Goal: Transaction & Acquisition: Book appointment/travel/reservation

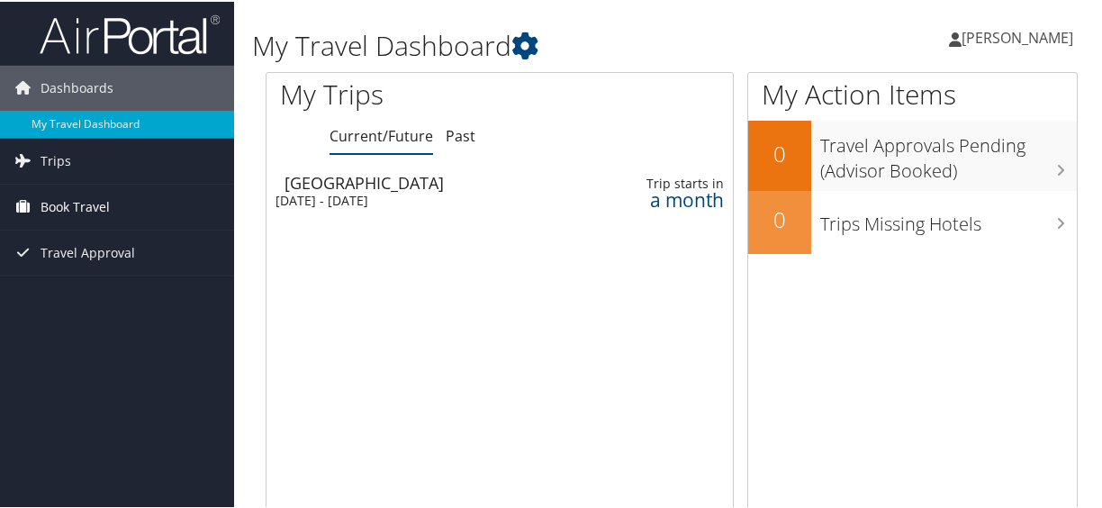
click at [91, 195] on span "Book Travel" at bounding box center [75, 205] width 69 height 45
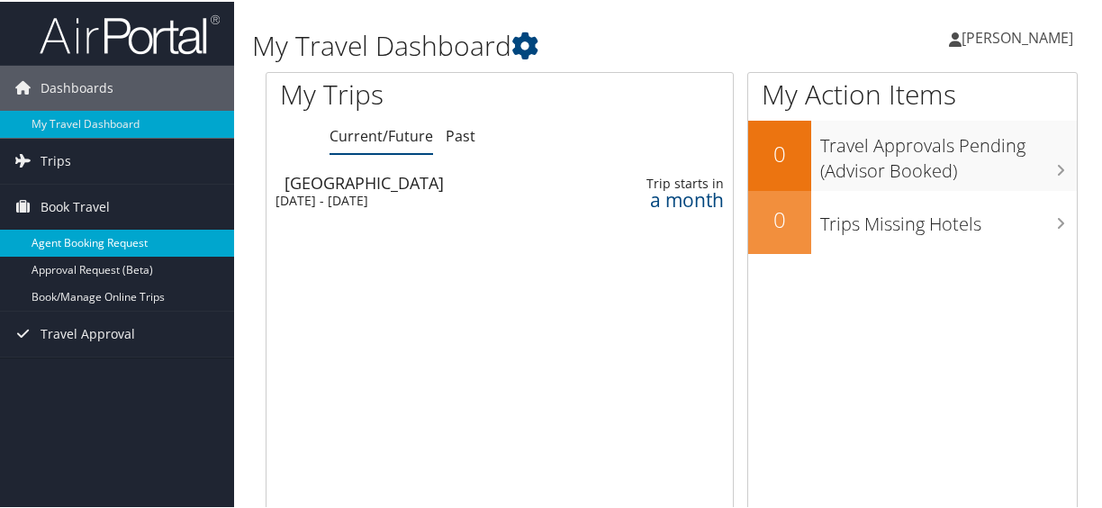
click at [103, 238] on link "Agent Booking Request" at bounding box center [117, 241] width 234 height 27
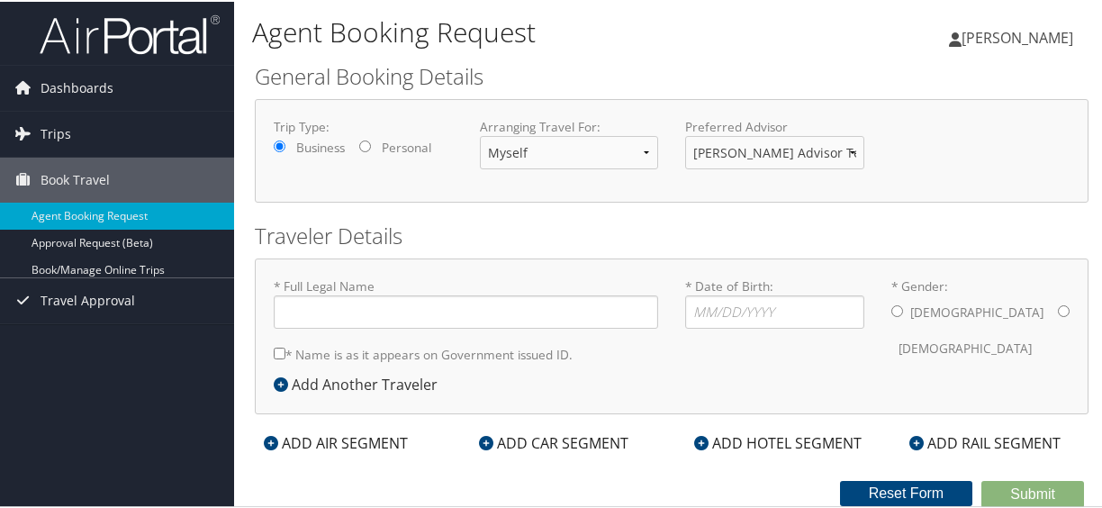
type input "[PERSON_NAME]"
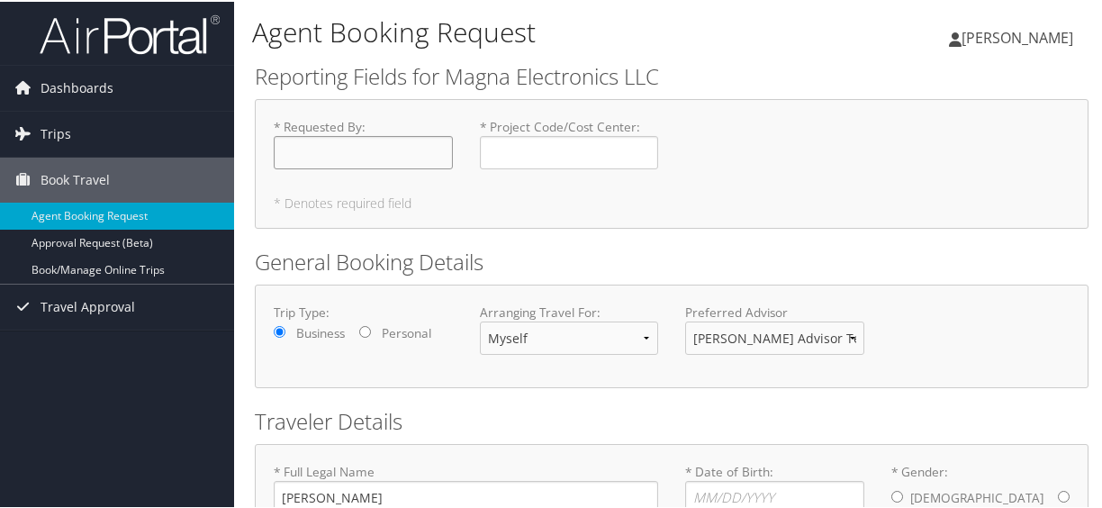
click at [429, 153] on input "* Requested By : Required" at bounding box center [363, 150] width 179 height 33
type input "[PERSON_NAME]"
type input "22819"
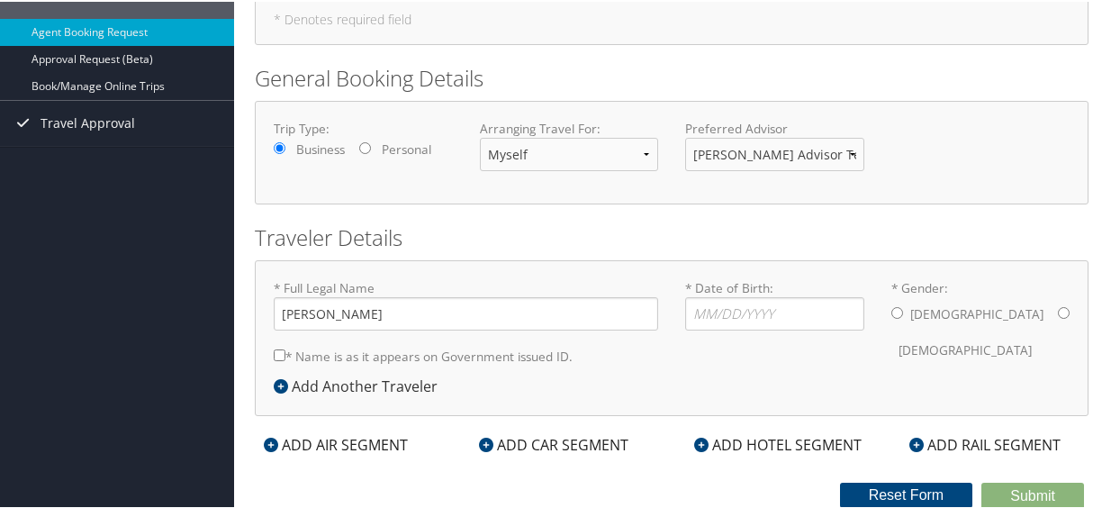
scroll to position [203, 0]
click at [716, 295] on input "* Date of Birth: Invalid Date" at bounding box center [774, 311] width 179 height 33
type input "[DATE]"
click at [879, 288] on div "* Gender: [DEMOGRAPHIC_DATA] [DEMOGRAPHIC_DATA]" at bounding box center [981, 321] width 206 height 89
click at [285, 338] on label "* Name is as it appears on Government issued ID." at bounding box center [423, 354] width 299 height 33
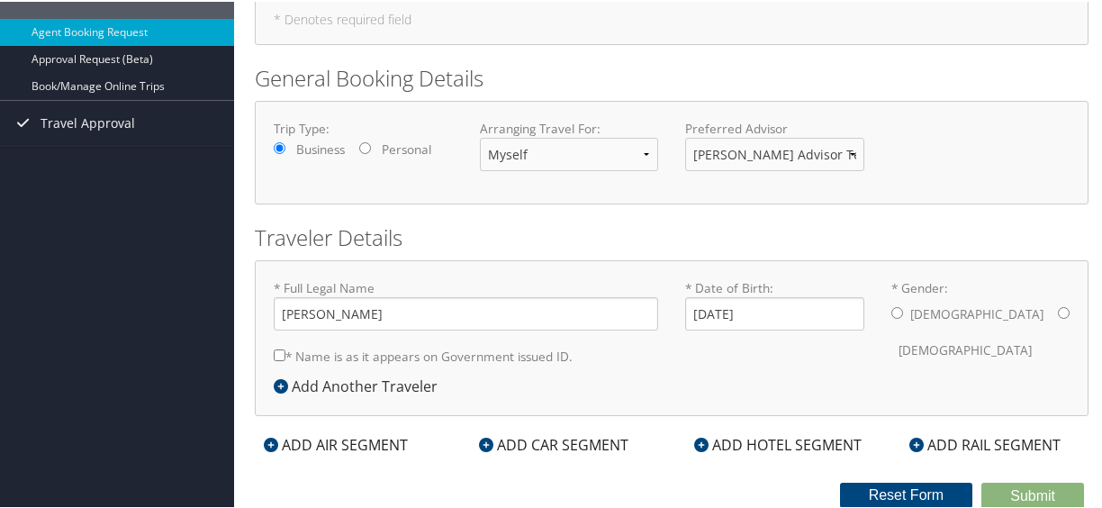
click at [285, 348] on input "* Name is as it appears on Government issued ID." at bounding box center [280, 354] width 12 height 12
checkbox input "true"
click at [270, 436] on icon at bounding box center [271, 443] width 14 height 14
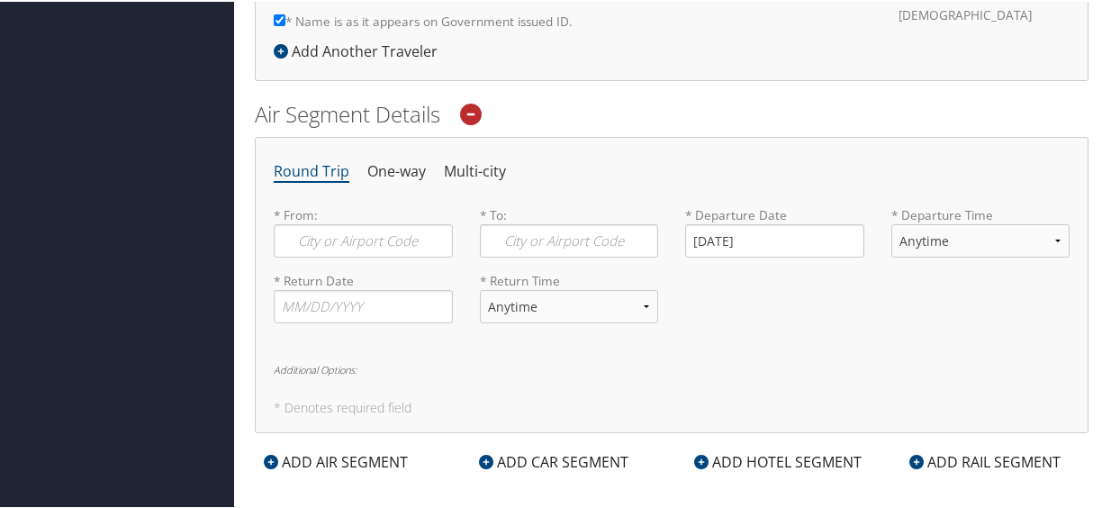
scroll to position [524, 0]
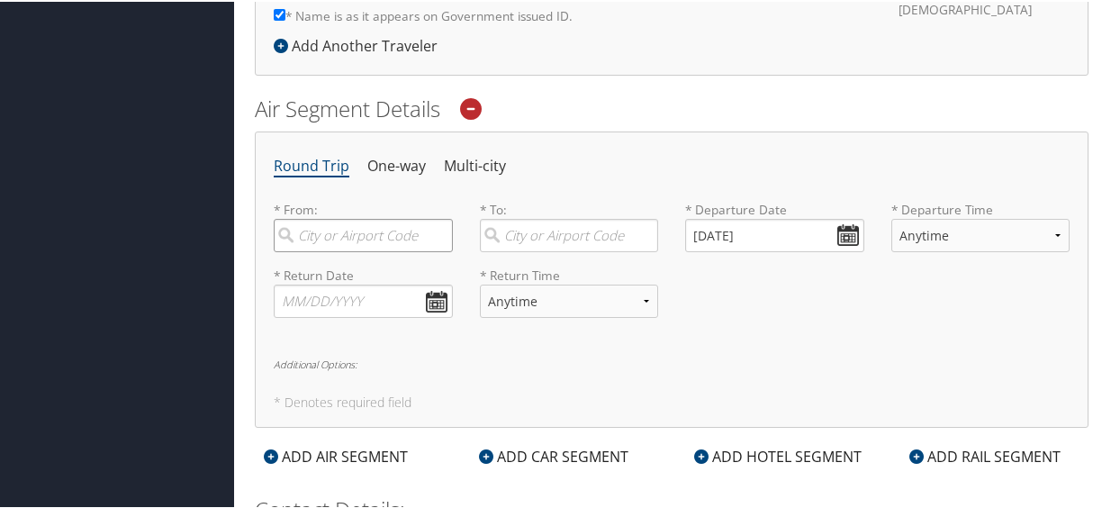
click at [393, 240] on input "search" at bounding box center [363, 233] width 179 height 33
click at [346, 268] on div "[GEOGRAPHIC_DATA] (DTW MI)" at bounding box center [365, 282] width 155 height 46
click at [346, 250] on input "dtw" at bounding box center [363, 233] width 179 height 33
type input "[GEOGRAPHIC_DATA] (DTW MI)"
click at [528, 243] on input "search" at bounding box center [569, 233] width 179 height 33
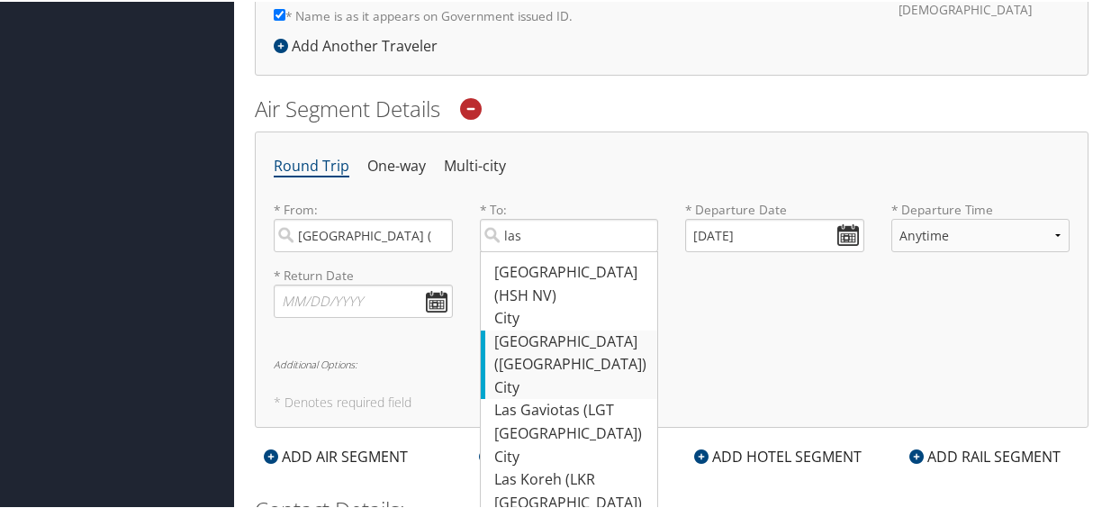
click at [535, 329] on div "[GEOGRAPHIC_DATA] ([GEOGRAPHIC_DATA])" at bounding box center [571, 352] width 155 height 46
click at [535, 250] on input "las" at bounding box center [569, 233] width 179 height 33
type input "[GEOGRAPHIC_DATA] ([GEOGRAPHIC_DATA])"
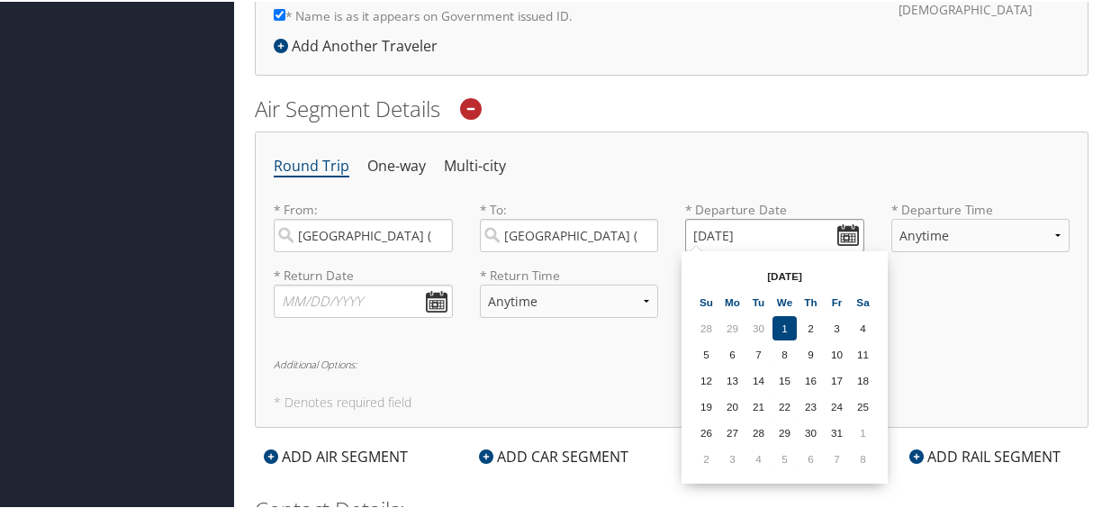
click at [841, 232] on input "[DATE]" at bounding box center [774, 233] width 179 height 33
click at [863, 271] on th at bounding box center [863, 274] width 24 height 24
click at [733, 431] on td "29" at bounding box center [732, 431] width 24 height 24
type input "[DATE]"
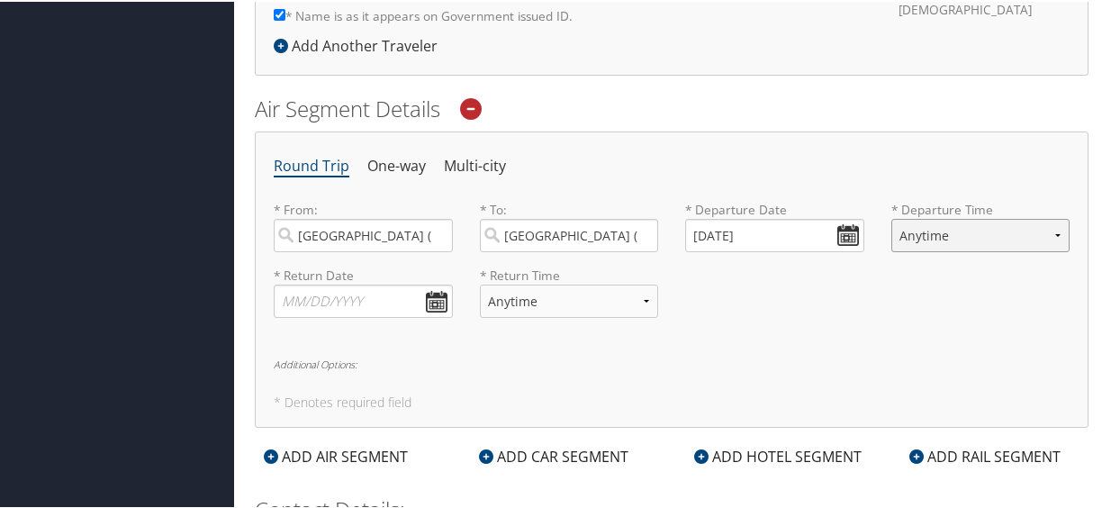
click at [1052, 224] on select "Anytime Early Morning (5AM-7AM) Morning (7AM-12PM) Afternoon (12PM-5PM) Evening…" at bounding box center [980, 233] width 179 height 33
select select "9:00 PM"
click at [891, 217] on select "Anytime Early Morning (5AM-7AM) Morning (7AM-12PM) Afternoon (12PM-5PM) Evening…" at bounding box center [980, 233] width 179 height 33
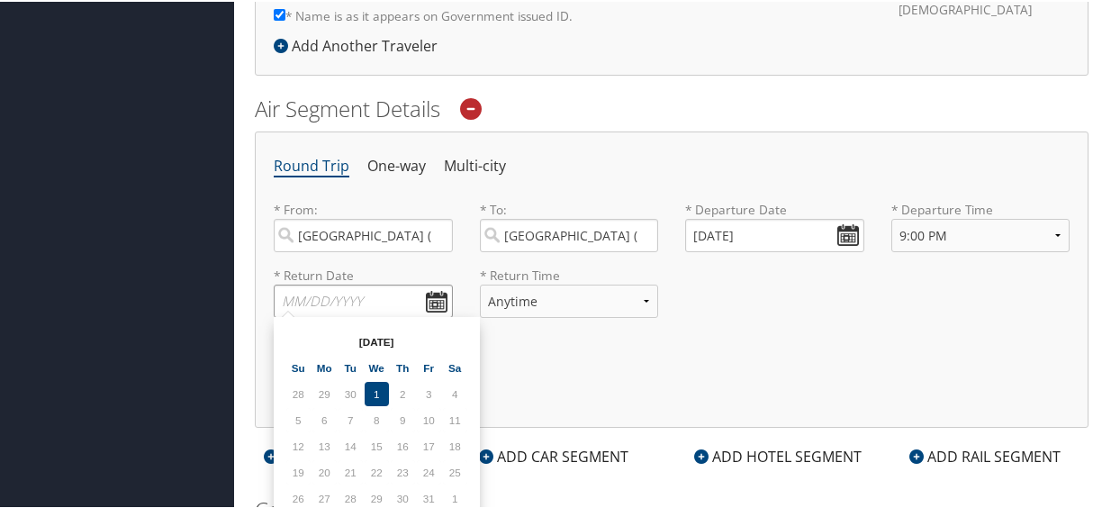
click at [370, 283] on input "text" at bounding box center [363, 299] width 179 height 33
click at [466, 335] on th at bounding box center [455, 340] width 24 height 24
click at [456, 413] on td "10" at bounding box center [455, 418] width 24 height 24
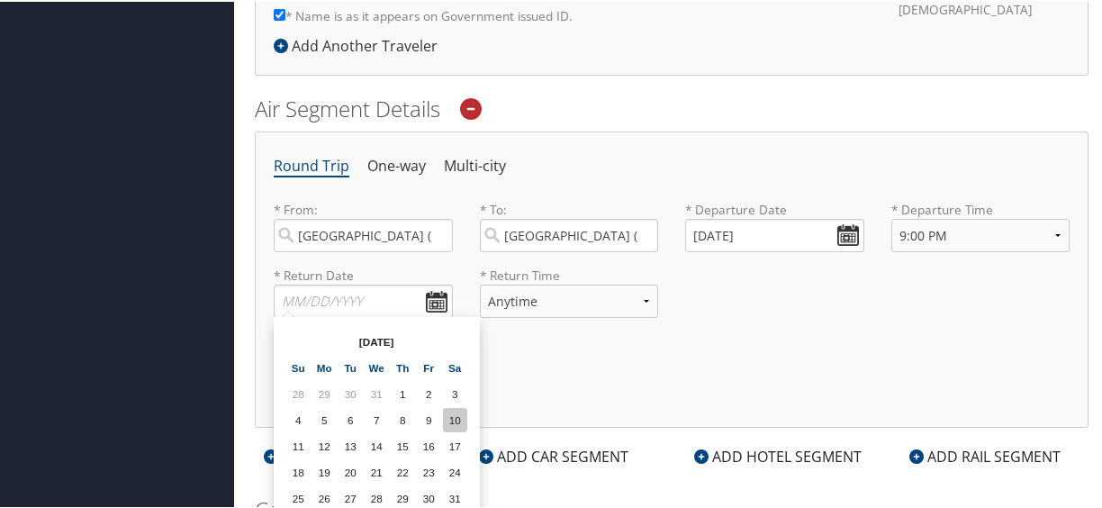
type input "[DATE]"
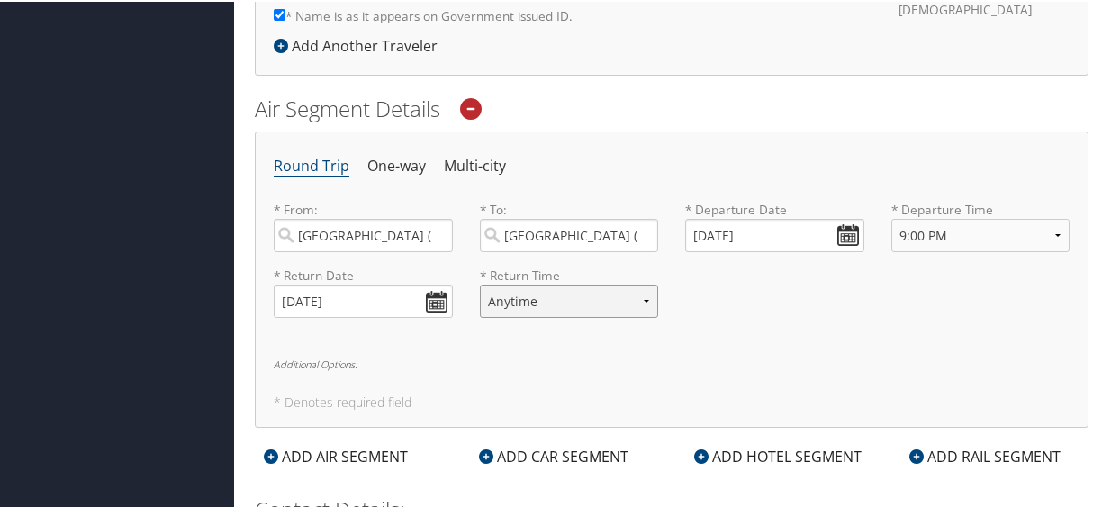
click at [646, 288] on select "Anytime Early Morning (5AM-7AM) Morning (7AM-12PM) Afternoon (12PM-5PM) Evening…" at bounding box center [569, 299] width 179 height 33
select select "10:00 AM"
click at [480, 283] on select "Anytime Early Morning (5AM-7AM) Morning (7AM-12PM) Afternoon (12PM-5PM) Evening…" at bounding box center [569, 299] width 179 height 33
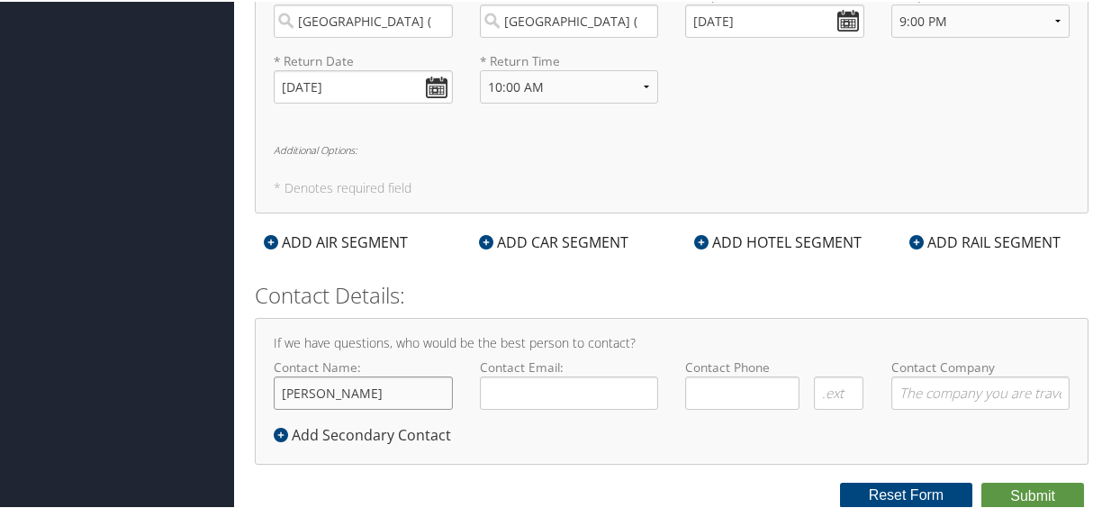
type input "[PERSON_NAME]"
type input "[PERSON_NAME][EMAIL_ADDRESS][PERSON_NAME][DOMAIN_NAME]"
type input "( ) -"
type input "Magna Electronics, Technical Demo Team"
click at [730, 393] on input "( ) -" at bounding box center [742, 391] width 114 height 33
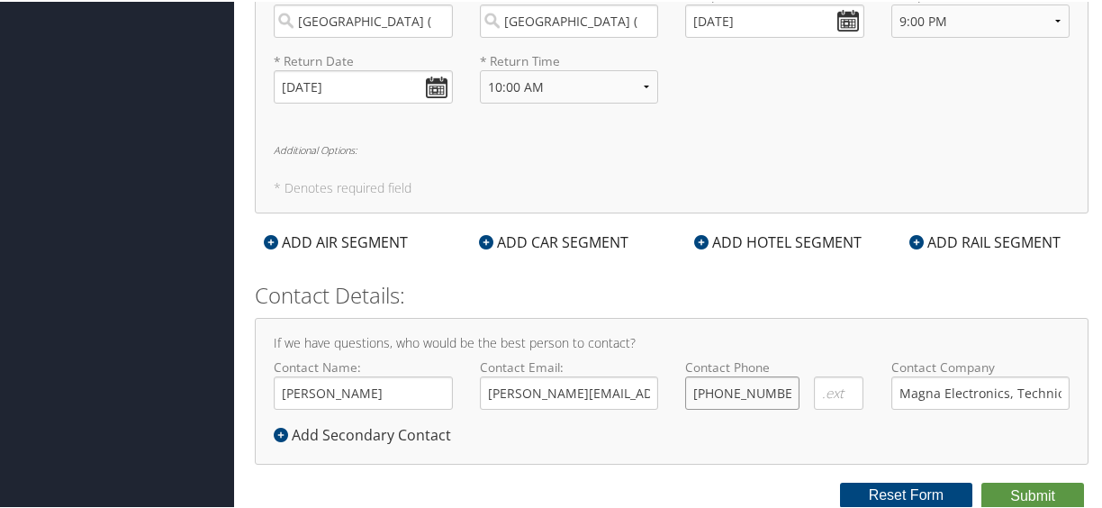
type input "[PHONE_NUMBER]"
click at [1026, 492] on button "Submit" at bounding box center [1032, 494] width 103 height 27
click at [1014, 493] on button "Submit" at bounding box center [1032, 494] width 103 height 27
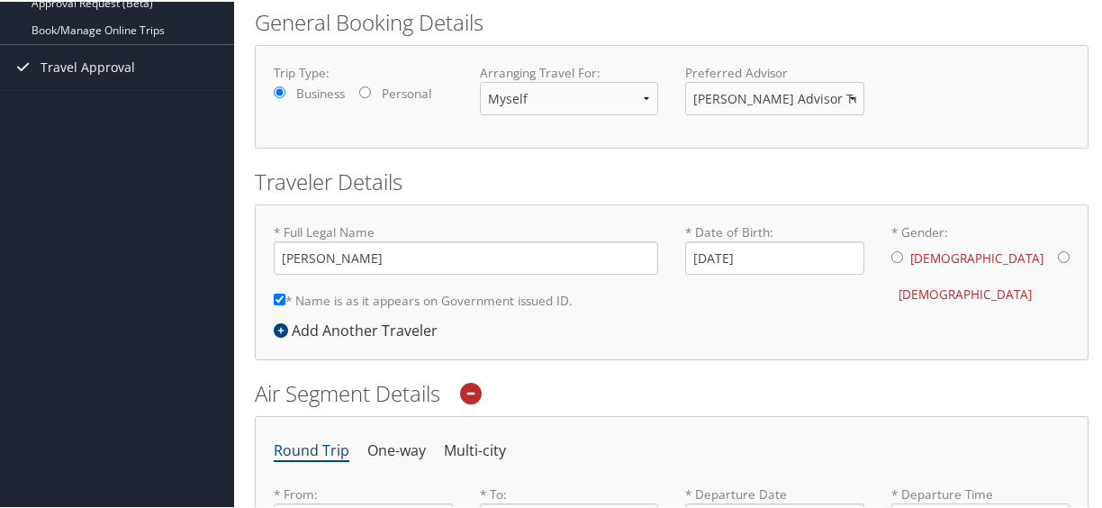
click at [892, 252] on input "* Gender: [DEMOGRAPHIC_DATA] [DEMOGRAPHIC_DATA]" at bounding box center [897, 255] width 12 height 12
radio input "true"
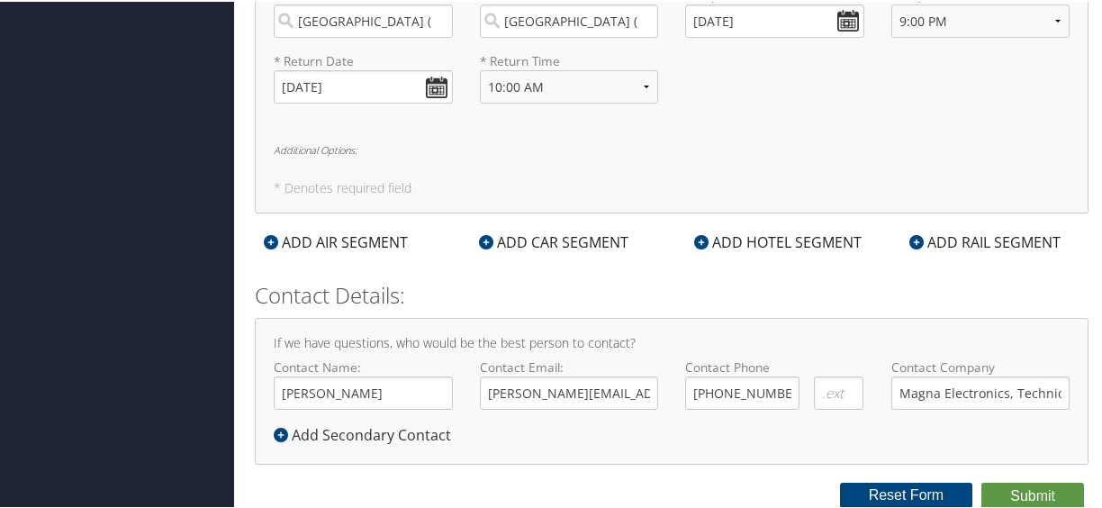
scroll to position [757, 0]
click at [1008, 487] on button "Submit" at bounding box center [1032, 494] width 103 height 27
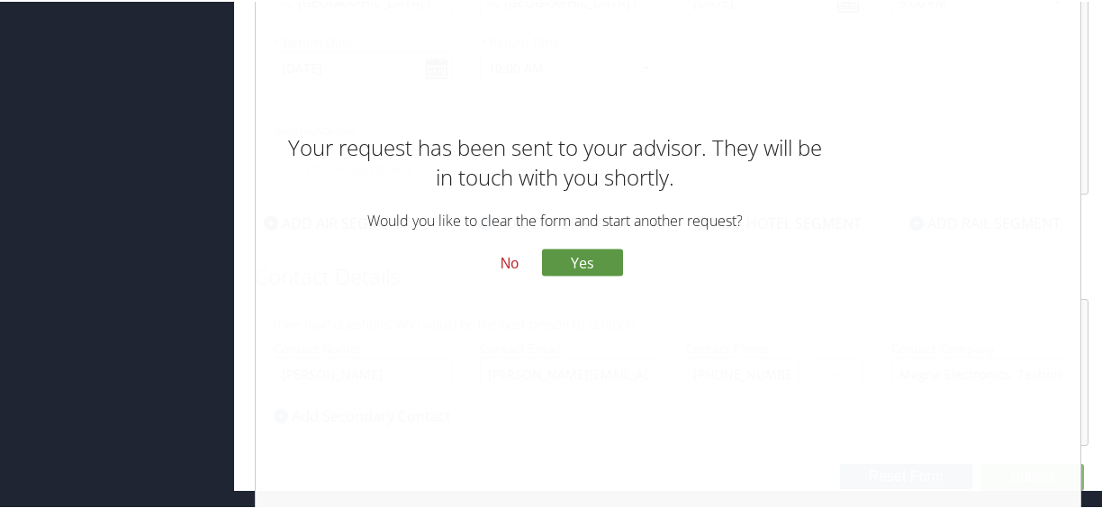
click at [502, 256] on button "No" at bounding box center [509, 262] width 47 height 31
